Goal: Find specific page/section: Find specific page/section

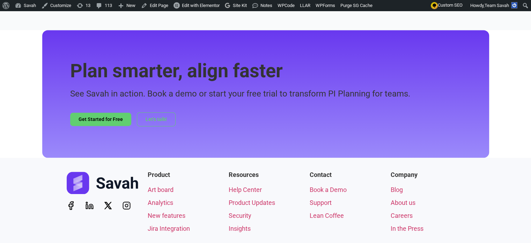
scroll to position [1083, 0]
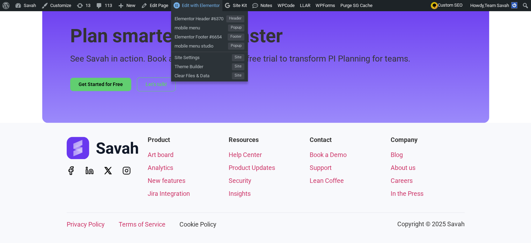
click at [184, 6] on span "Edit with Elementor" at bounding box center [201, 5] width 38 height 5
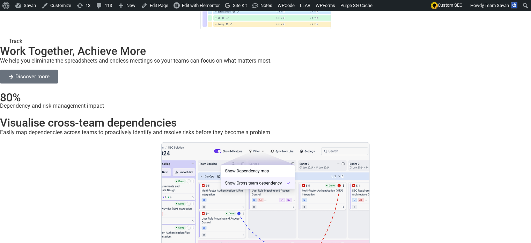
scroll to position [2026, 0]
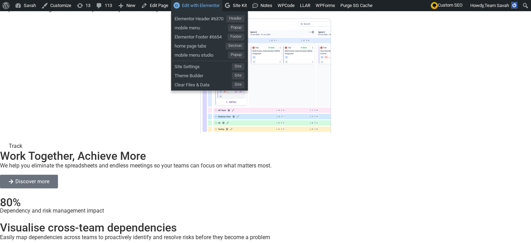
click at [193, 7] on span "Edit with Elementor" at bounding box center [201, 5] width 38 height 5
